Goal: Task Accomplishment & Management: Manage account settings

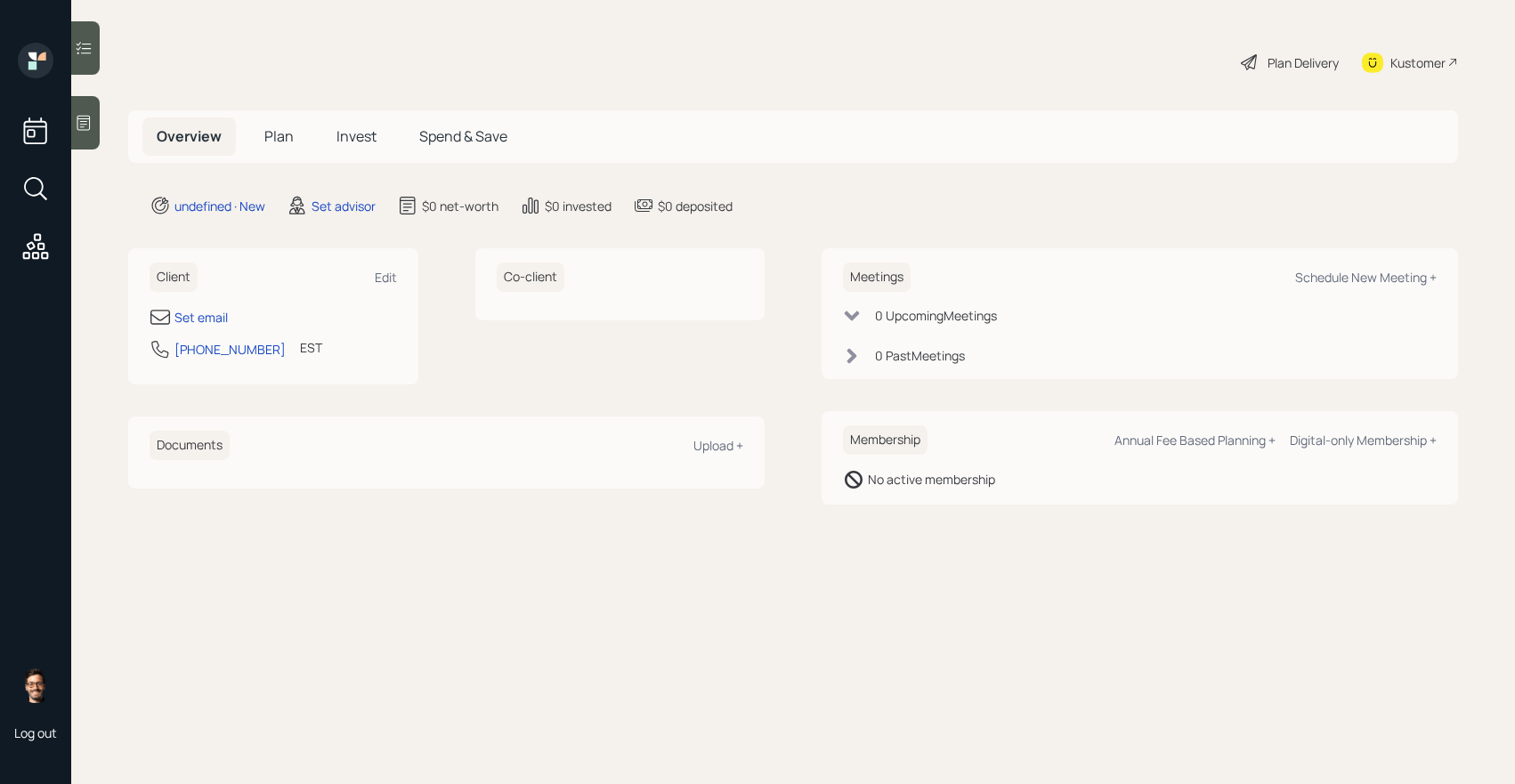
click at [279, 142] on span "Plan" at bounding box center [279, 136] width 30 height 20
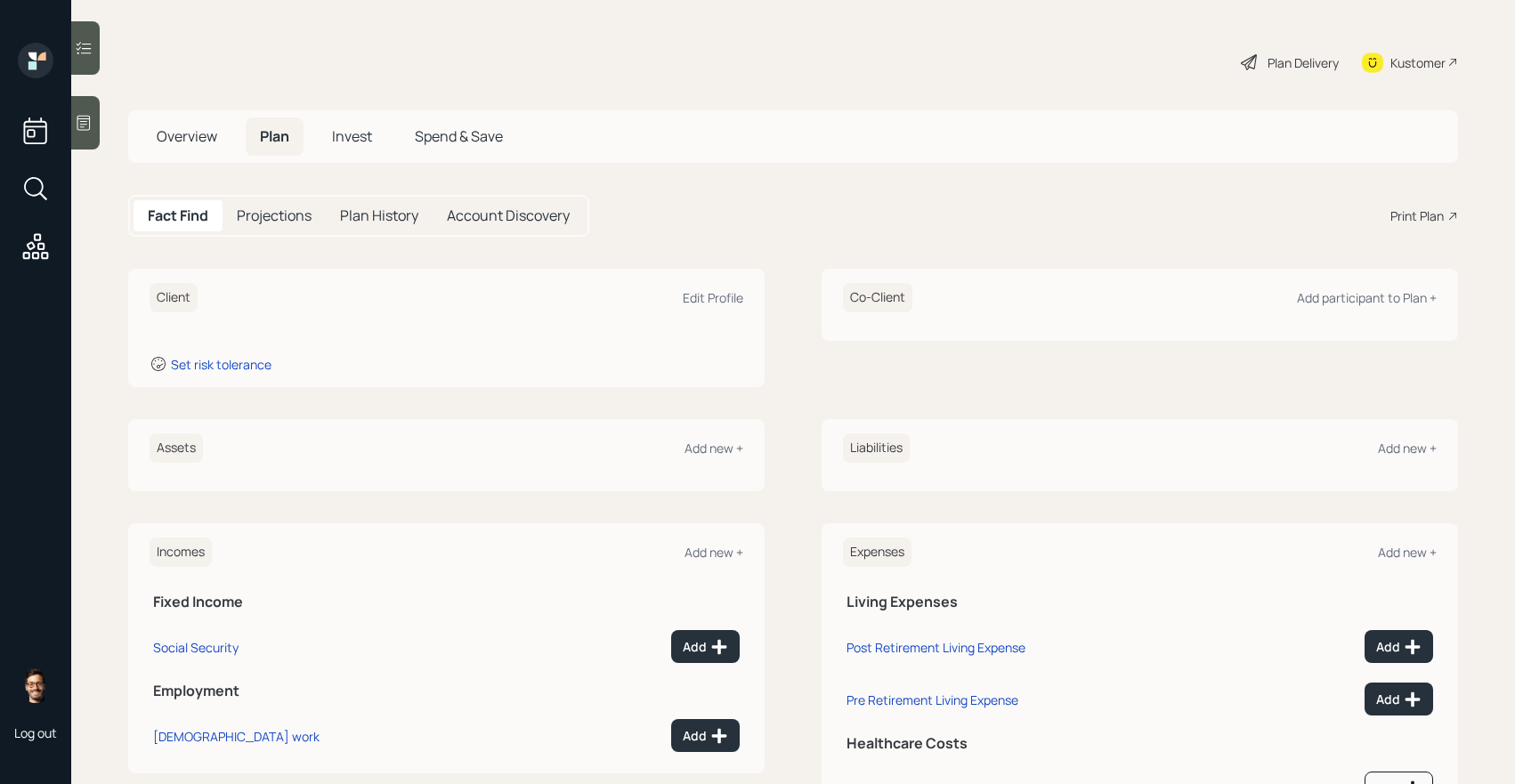
click at [191, 143] on span "Overview" at bounding box center [187, 136] width 60 height 20
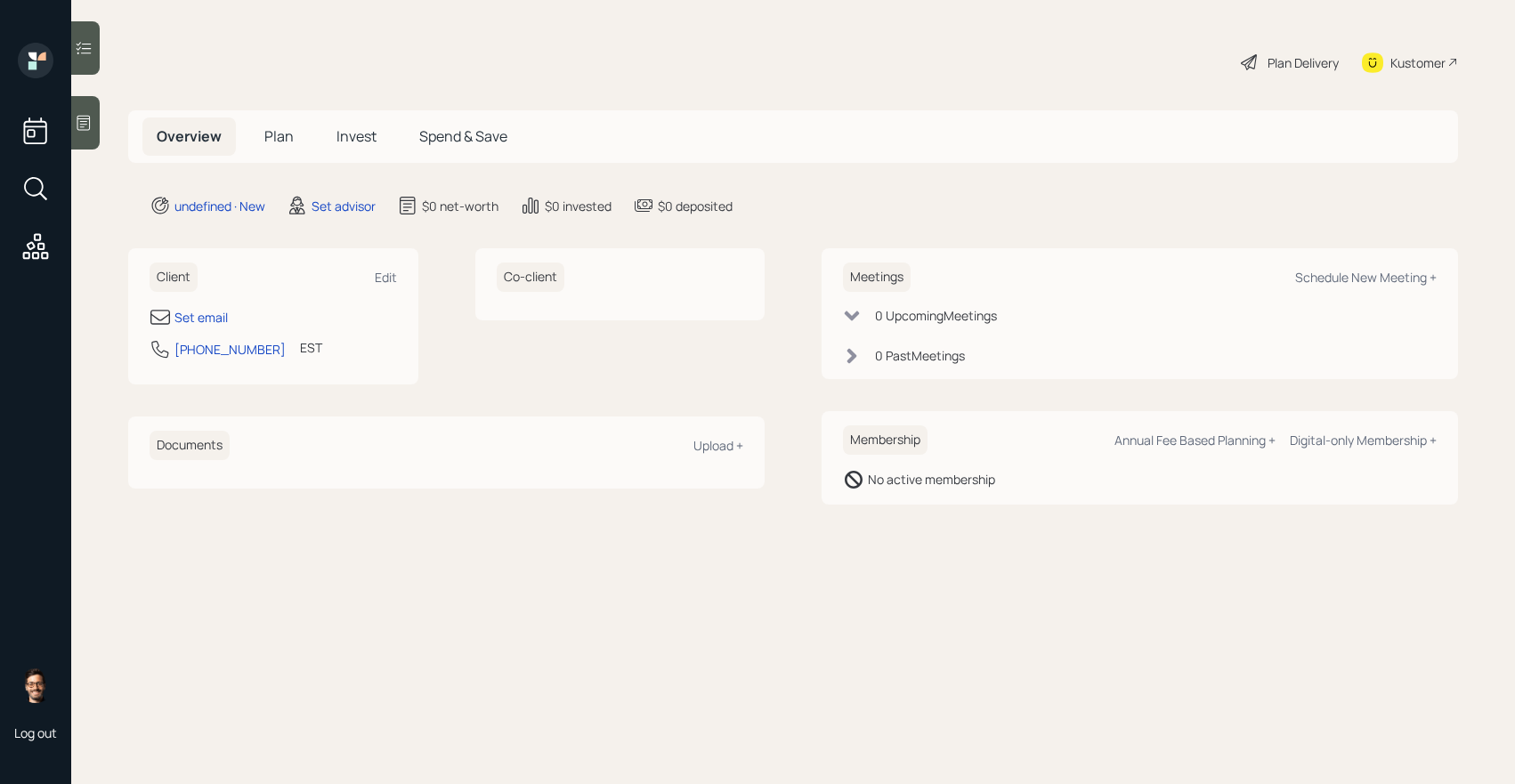
click at [384, 287] on div "Client Edit" at bounding box center [274, 277] width 248 height 30
click at [389, 280] on div "Edit" at bounding box center [386, 277] width 22 height 17
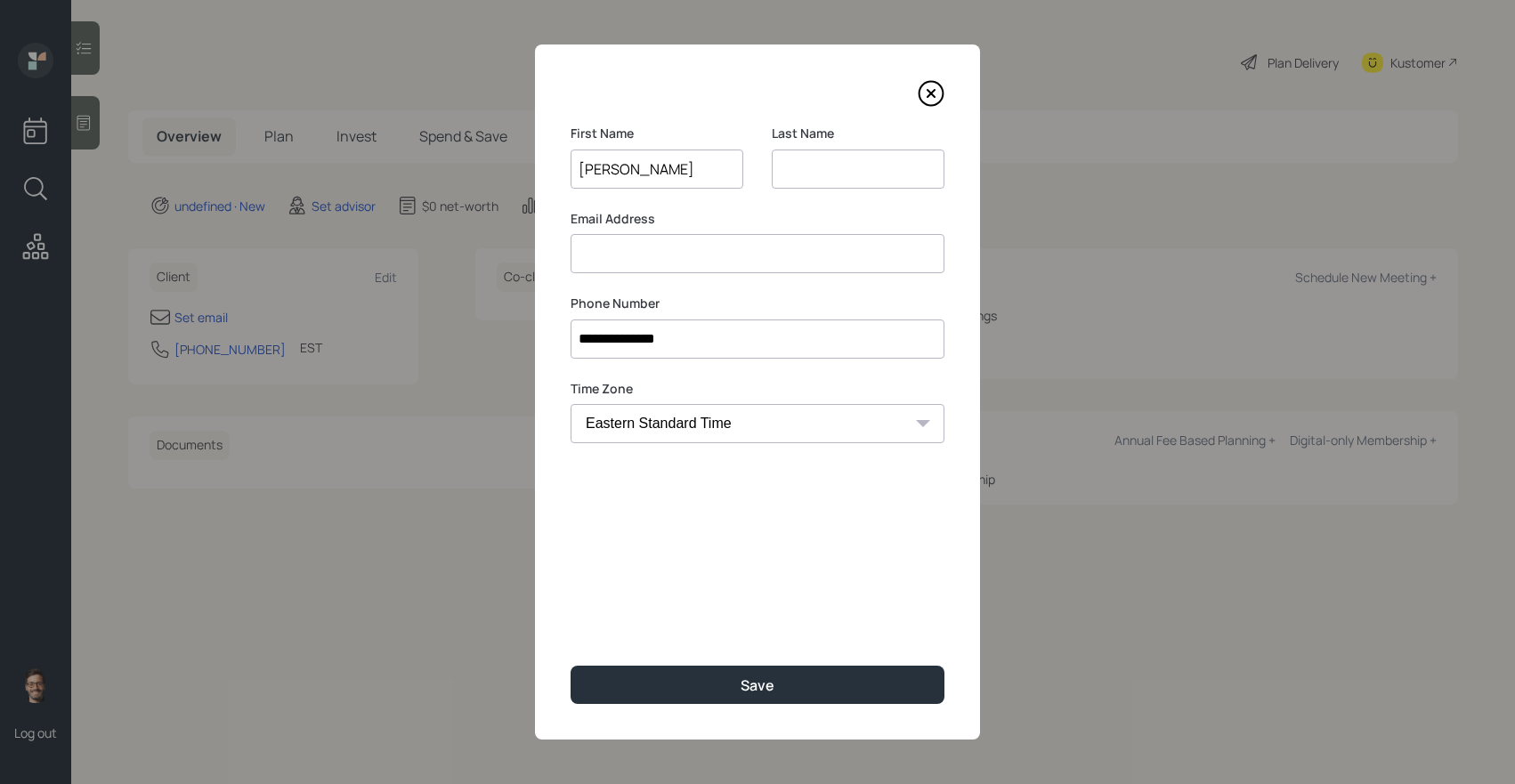
type input "[PERSON_NAME]"
click at [606, 266] on input at bounding box center [758, 254] width 374 height 39
click at [686, 252] on input "[EMAIL_ADDRESS][DOMAIN_NAME]" at bounding box center [758, 254] width 374 height 39
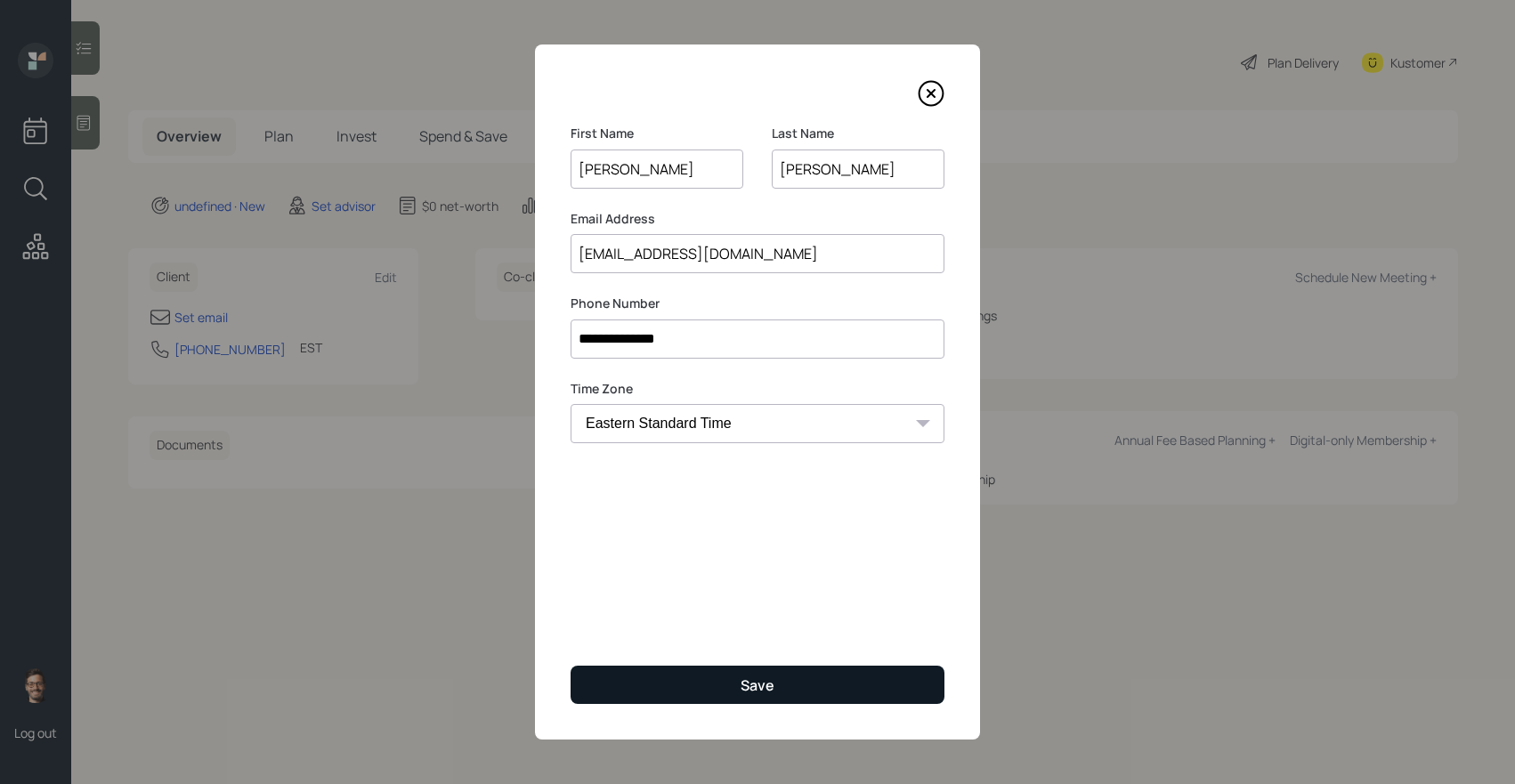
type input "[EMAIL_ADDRESS][DOMAIN_NAME]"
click at [734, 685] on button "Save" at bounding box center [758, 684] width 374 height 39
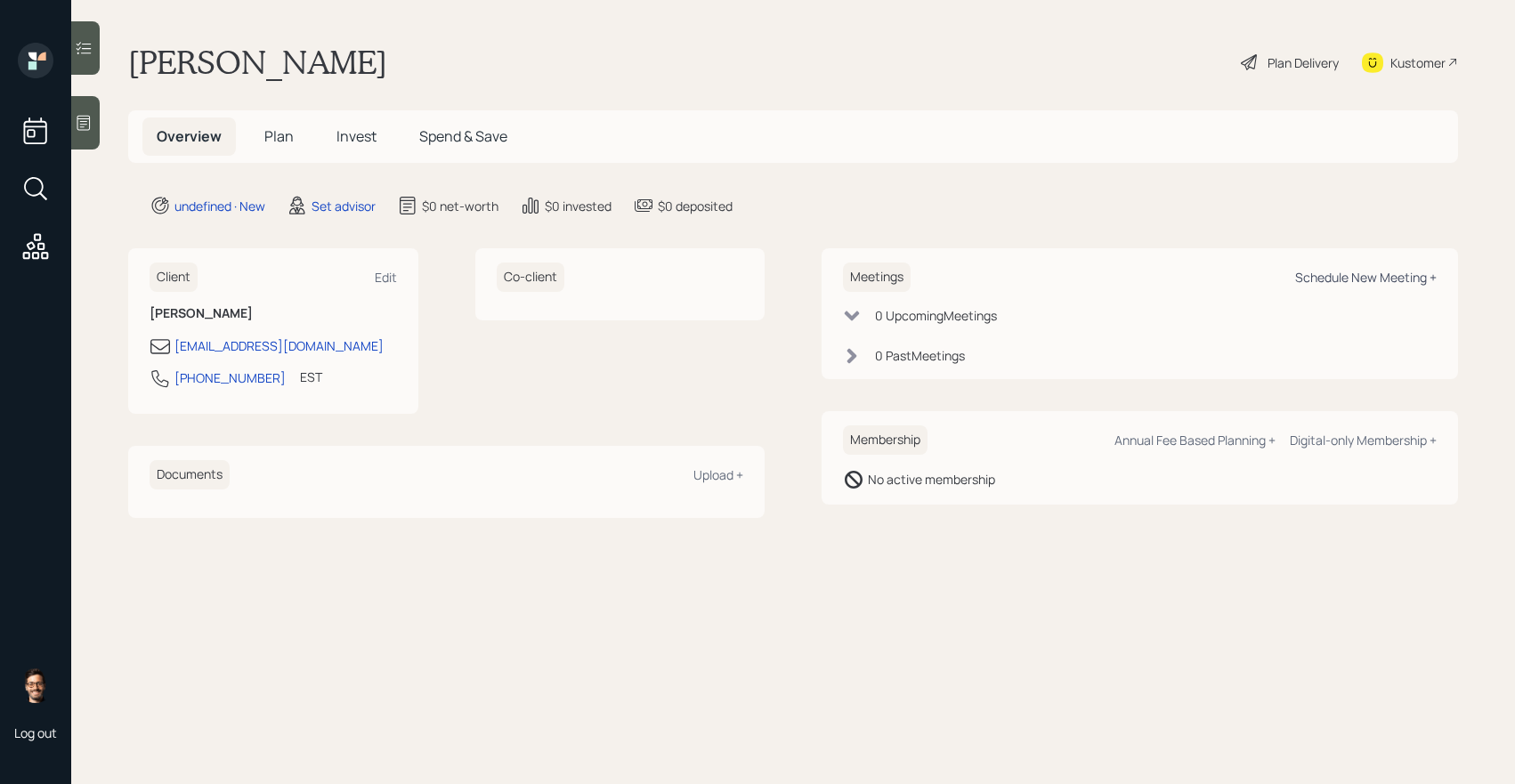
click at [1353, 274] on div "Schedule New Meeting +" at bounding box center [1366, 277] width 142 height 17
select select "round-[PERSON_NAME]"
